Goal: Transaction & Acquisition: Purchase product/service

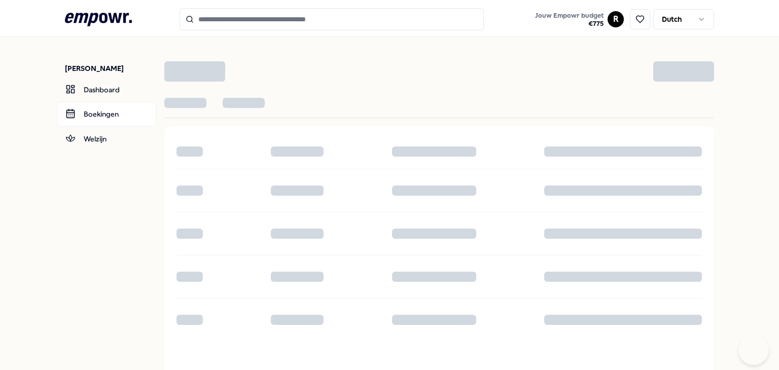
click at [239, 23] on input "Search for products, categories or subcategories" at bounding box center [332, 19] width 304 height 22
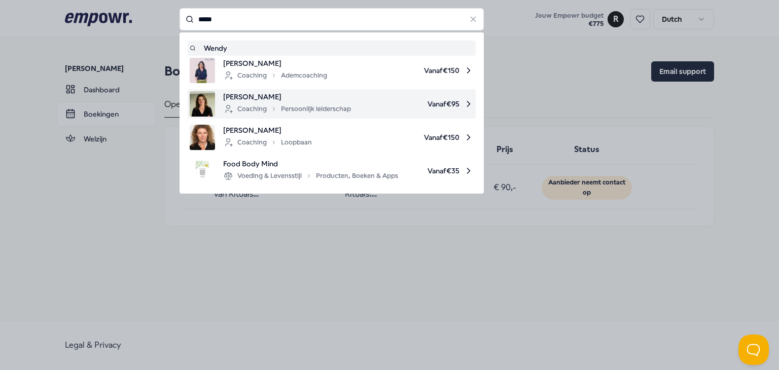
click at [267, 111] on div "Coaching Persoonlijk leiderschap" at bounding box center [287, 109] width 128 height 12
type input "*****"
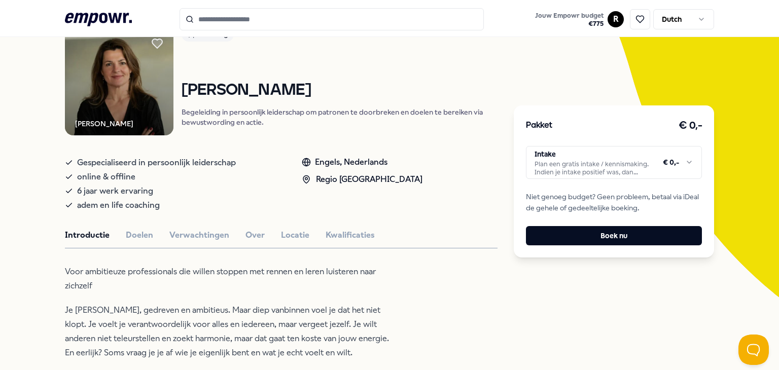
scroll to position [87, 0]
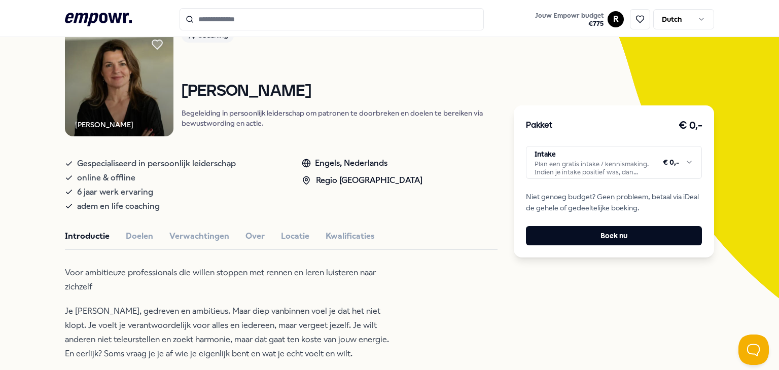
click at [559, 165] on html ".empowr-logo_svg__cls-1{fill:#03032f} Jouw Empowr budget € 775 R Dutch Alle cat…" at bounding box center [389, 185] width 779 height 370
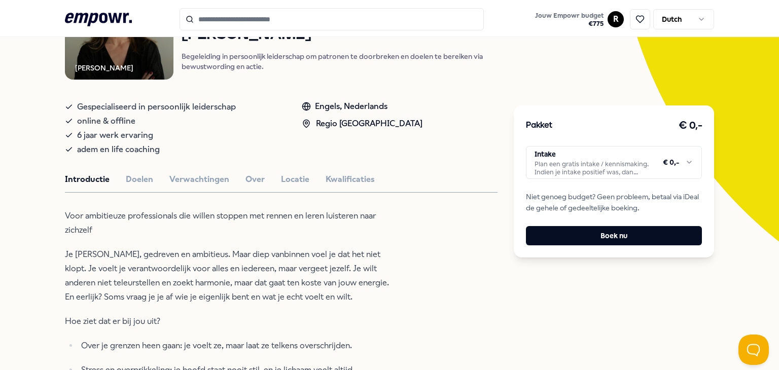
scroll to position [143, 0]
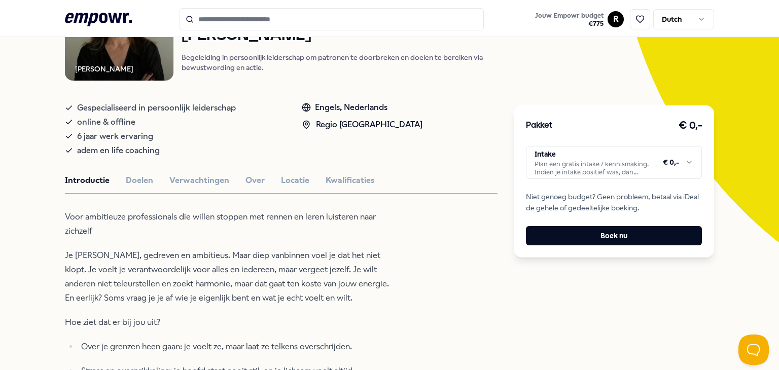
click at [562, 162] on html ".empowr-logo_svg__cls-1{fill:#03032f} Jouw Empowr budget € 775 R Dutch Alle cat…" at bounding box center [389, 185] width 779 height 370
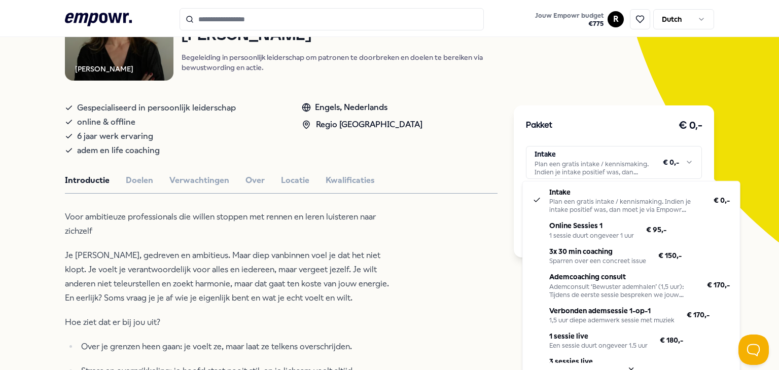
scroll to position [43, 0]
